Goal: Task Accomplishment & Management: Use online tool/utility

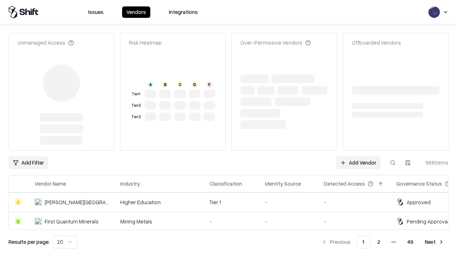
click at [358, 156] on link "Add Vendor" at bounding box center [358, 162] width 45 height 13
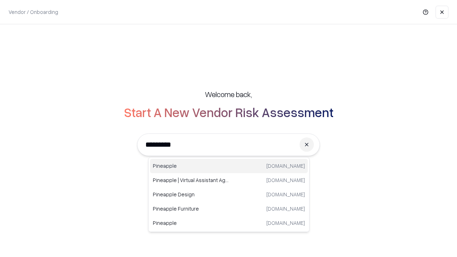
click at [229, 166] on div "Pineapple [DOMAIN_NAME]" at bounding box center [229, 166] width 158 height 14
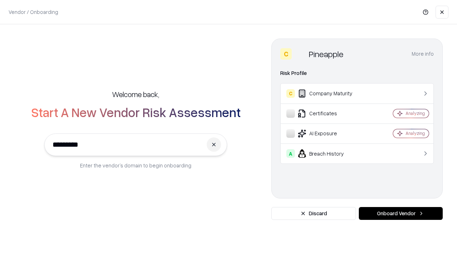
type input "*********"
click at [400, 213] on button "Onboard Vendor" at bounding box center [401, 213] width 84 height 13
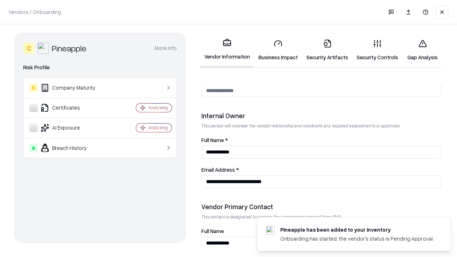
scroll to position [370, 0]
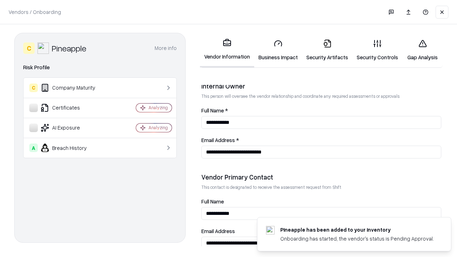
click at [278, 50] on link "Business Impact" at bounding box center [278, 50] width 48 height 33
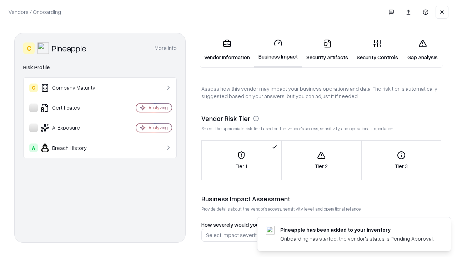
click at [327, 50] on link "Security Artifacts" at bounding box center [327, 50] width 50 height 33
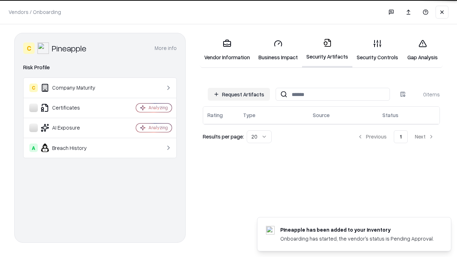
click at [239, 94] on button "Request Artifacts" at bounding box center [239, 94] width 62 height 13
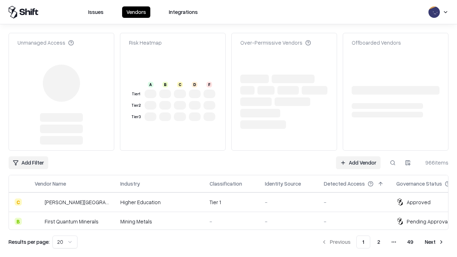
click at [358, 163] on link "Add Vendor" at bounding box center [358, 162] width 45 height 13
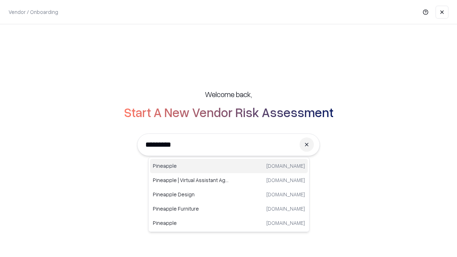
click at [229, 166] on div "Pineapple [DOMAIN_NAME]" at bounding box center [229, 166] width 158 height 14
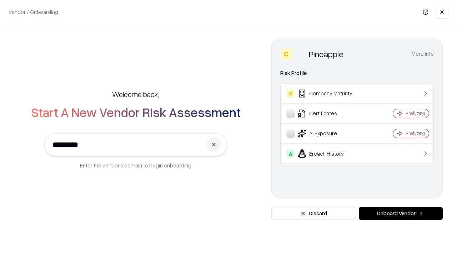
type input "*********"
click at [400, 213] on button "Onboard Vendor" at bounding box center [401, 213] width 84 height 13
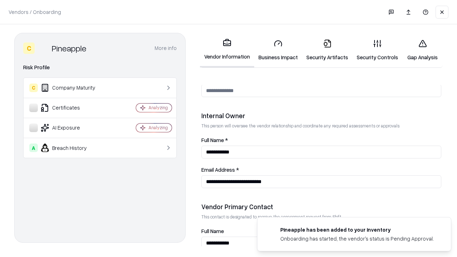
scroll to position [370, 0]
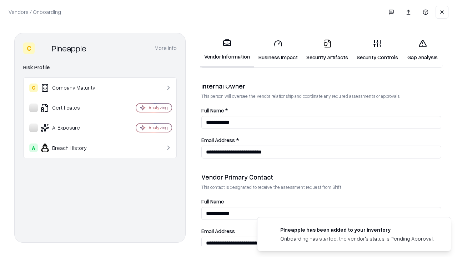
click at [422, 50] on link "Gap Analysis" at bounding box center [422, 50] width 40 height 33
